Goal: Browse casually

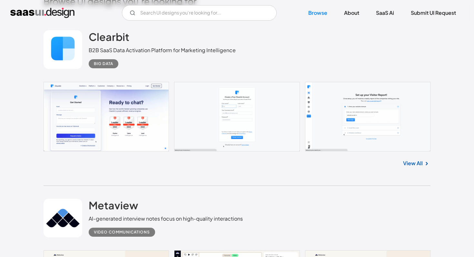
scroll to position [181, 0]
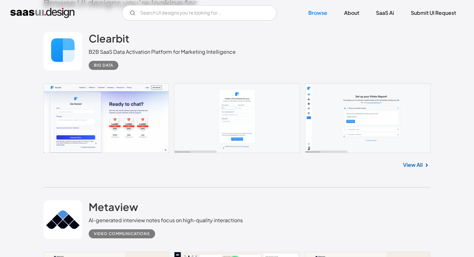
click at [413, 164] on link "View All" at bounding box center [413, 165] width 20 height 8
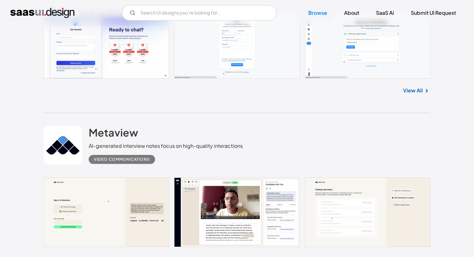
scroll to position [348, 0]
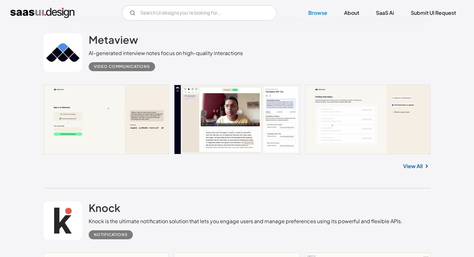
click at [422, 167] on link "View All" at bounding box center [413, 166] width 20 height 8
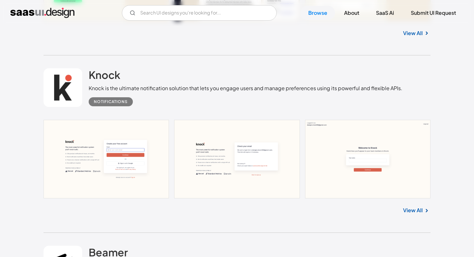
scroll to position [502, 0]
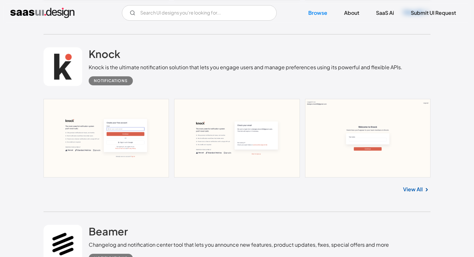
click at [412, 189] on link "View All" at bounding box center [413, 190] width 20 height 8
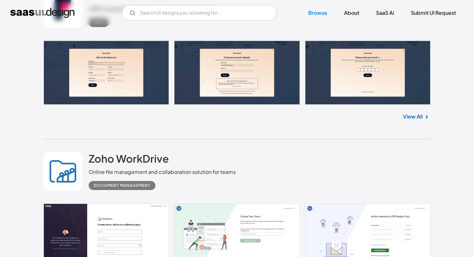
scroll to position [4396, 0]
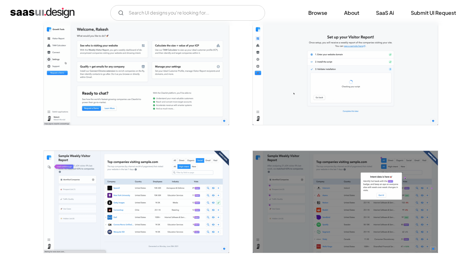
scroll to position [1011, 0]
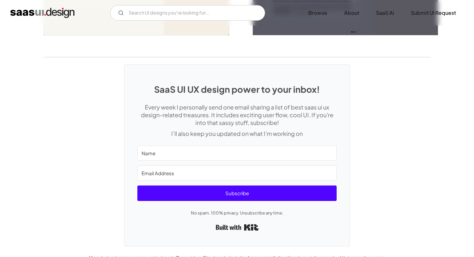
scroll to position [1637, 0]
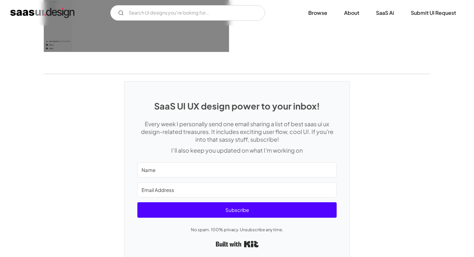
scroll to position [1796, 0]
